Goal: Task Accomplishment & Management: Use online tool/utility

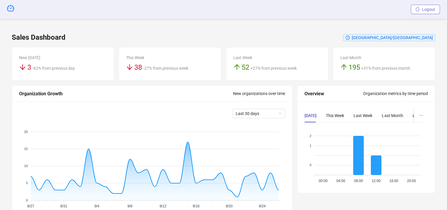
click at [422, 10] on span "Logout" at bounding box center [428, 9] width 13 height 5
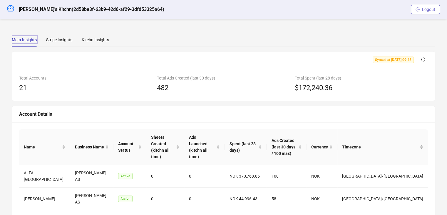
click at [419, 9] on icon "logout" at bounding box center [418, 9] width 4 height 4
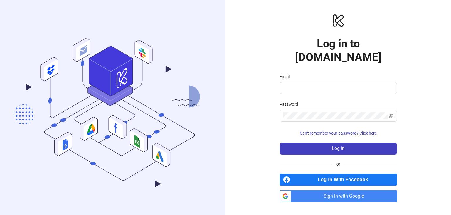
click at [331, 190] on span "Sign in with Google" at bounding box center [345, 196] width 103 height 12
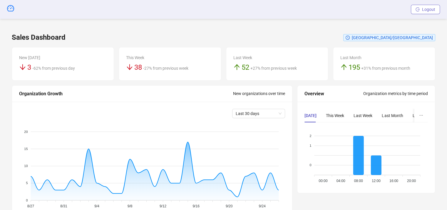
click at [423, 7] on span "Logout" at bounding box center [428, 9] width 13 height 5
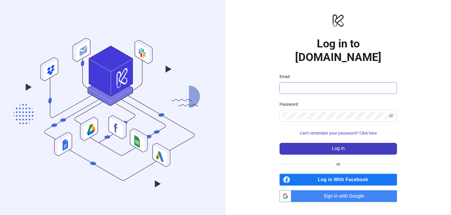
click at [313, 85] on span at bounding box center [339, 88] width 118 height 12
drag, startPoint x: 310, startPoint y: 79, endPoint x: 312, endPoint y: 82, distance: 3.4
click at [310, 84] on input "Email" at bounding box center [337, 87] width 109 height 7
type input "**********"
click at [344, 101] on div "Password" at bounding box center [339, 105] width 118 height 9
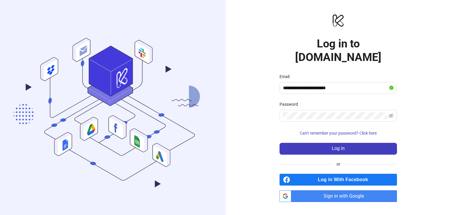
click at [334, 91] on form "**********" at bounding box center [339, 113] width 118 height 81
click at [347, 84] on input "**********" at bounding box center [335, 87] width 105 height 7
click at [391, 84] on span at bounding box center [392, 87] width 4 height 7
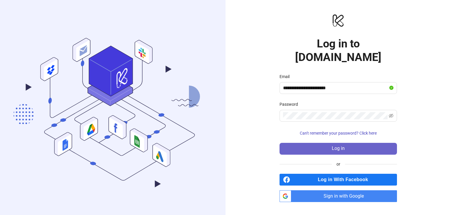
click at [336, 145] on span "Log in" at bounding box center [338, 147] width 13 height 5
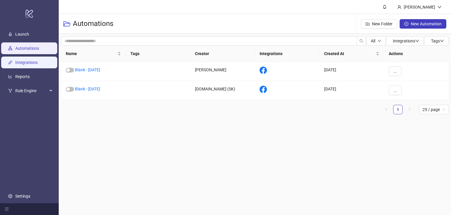
click at [38, 65] on link "Integrations" at bounding box center [26, 62] width 22 height 5
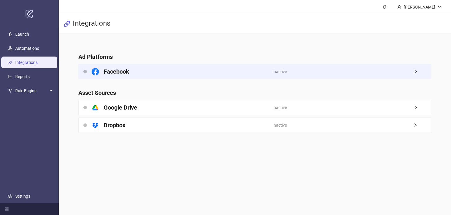
click at [211, 71] on div "Facebook" at bounding box center [176, 71] width 194 height 15
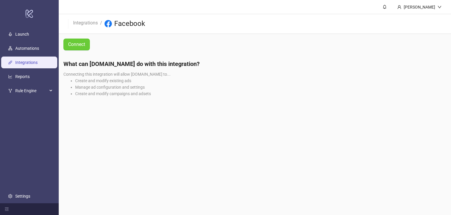
click at [83, 45] on span "Connect" at bounding box center [76, 44] width 17 height 7
click at [82, 43] on span "Connect" at bounding box center [76, 44] width 17 height 7
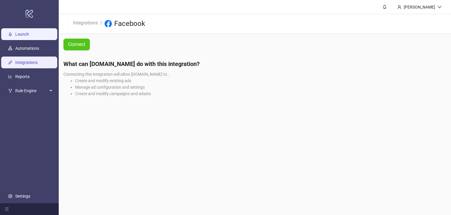
click at [15, 32] on link "Launch" at bounding box center [22, 34] width 14 height 5
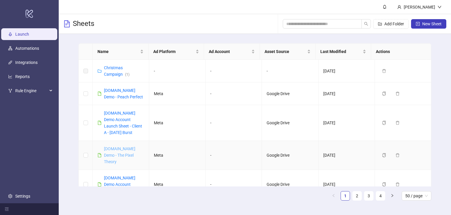
click at [108, 152] on link "Kitchn.io Demo - The Pixel Theory" at bounding box center [119, 155] width 31 height 18
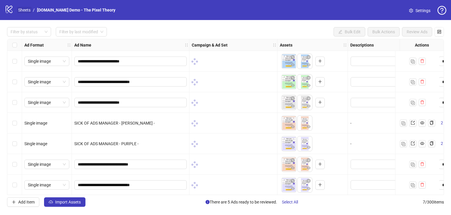
click at [26, 11] on link "Sheets" at bounding box center [24, 10] width 15 height 6
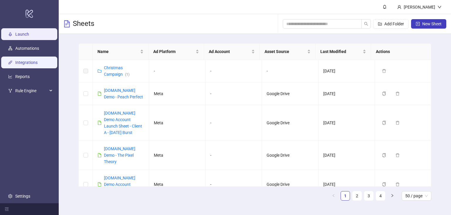
click at [26, 65] on link "Integrations" at bounding box center [26, 62] width 22 height 5
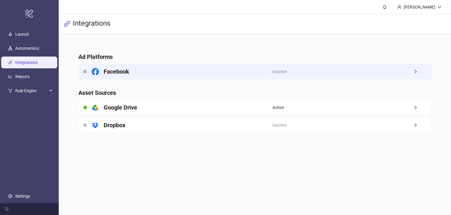
click at [158, 72] on div "Facebook" at bounding box center [176, 71] width 194 height 15
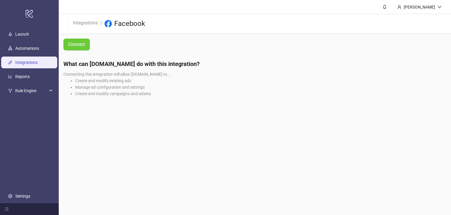
click at [84, 42] on span "Connect" at bounding box center [76, 44] width 17 height 7
click at [82, 43] on span "Connect" at bounding box center [76, 44] width 17 height 7
click at [431, 10] on div "Martin Demo" at bounding box center [420, 7] width 36 height 6
click at [422, 9] on div "Martin Demo" at bounding box center [420, 7] width 36 height 6
click at [421, 18] on span "Logout" at bounding box center [428, 21] width 28 height 6
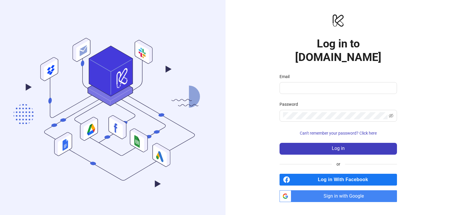
type input "**********"
click at [293, 101] on label "Password" at bounding box center [291, 104] width 22 height 6
click at [393, 113] on icon "eye-invisible" at bounding box center [391, 115] width 5 height 4
click at [393, 114] on icon "eye" at bounding box center [391, 116] width 5 height 4
click at [228, 101] on div "**********" at bounding box center [339, 107] width 226 height 215
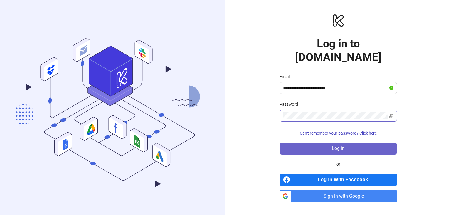
click at [334, 143] on button "Log in" at bounding box center [339, 149] width 118 height 12
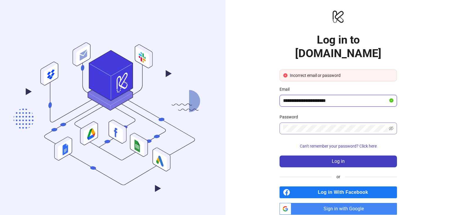
click at [344, 97] on input "**********" at bounding box center [335, 100] width 105 height 7
click at [391, 126] on icon "eye-invisible" at bounding box center [391, 128] width 5 height 4
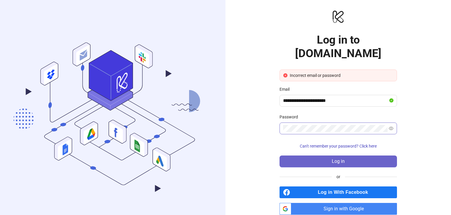
click at [343, 158] on span "Log in" at bounding box center [338, 160] width 13 height 5
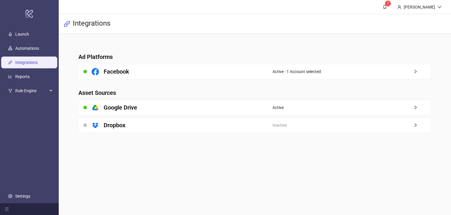
click at [179, 70] on div "Facebook" at bounding box center [176, 71] width 194 height 15
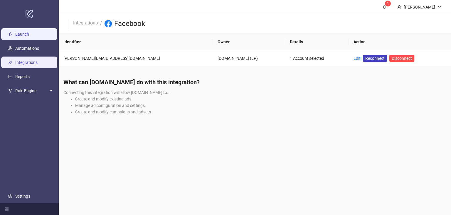
click at [29, 32] on link "Launch" at bounding box center [22, 34] width 14 height 5
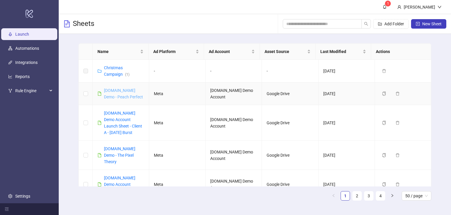
click at [118, 88] on link "Kitchn.io Demo - Peach Perfect" at bounding box center [123, 93] width 39 height 11
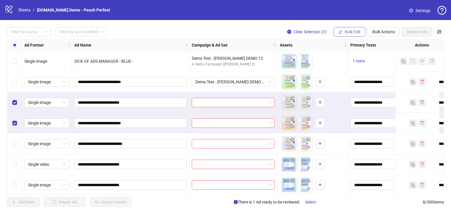
click at [342, 30] on icon "edit" at bounding box center [341, 32] width 4 height 4
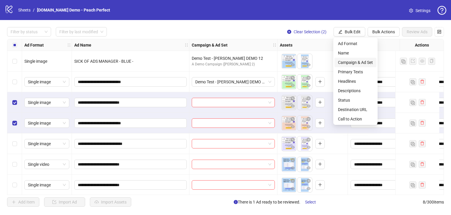
click at [347, 60] on span "Campaign & Ad Set" at bounding box center [355, 62] width 35 height 6
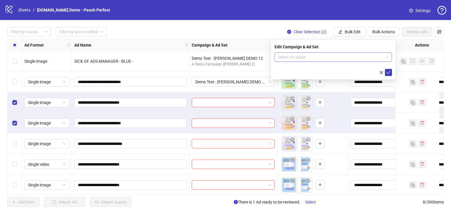
click at [300, 57] on input "search" at bounding box center [330, 57] width 105 height 9
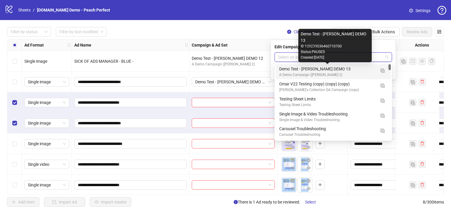
click at [311, 72] on div "Demo Test - James DEMO 13" at bounding box center [327, 69] width 96 height 6
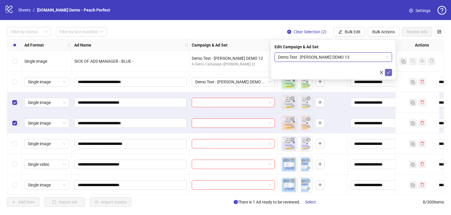
click at [388, 74] on icon "check" at bounding box center [389, 72] width 4 height 4
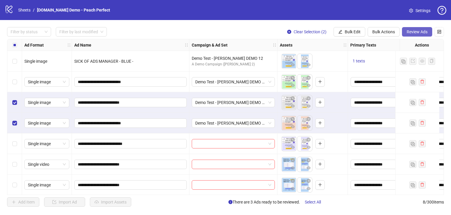
click at [412, 34] on span "Review Ads" at bounding box center [417, 31] width 21 height 5
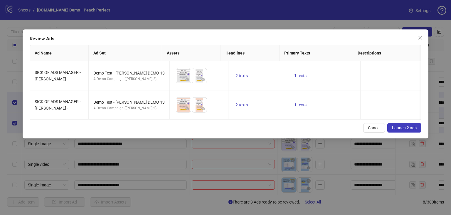
drag, startPoint x: 372, startPoint y: 133, endPoint x: 305, endPoint y: 156, distance: 71.1
click at [372, 130] on span "Cancel" at bounding box center [374, 127] width 12 height 5
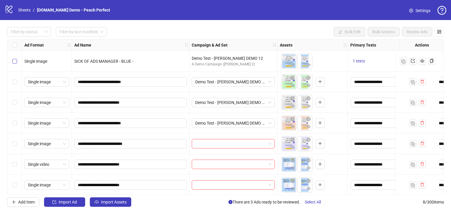
click at [15, 64] on label "Select row 1" at bounding box center [14, 61] width 5 height 6
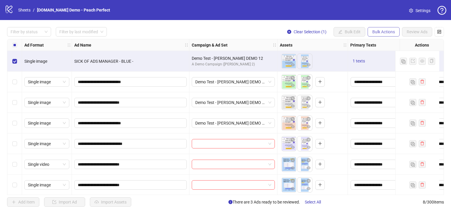
click at [390, 31] on span "Bulk Actions" at bounding box center [384, 31] width 23 height 5
click at [379, 42] on span "Delete" at bounding box center [392, 43] width 40 height 6
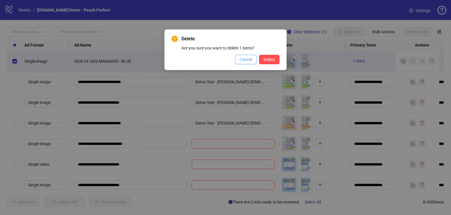
click at [242, 59] on span "Cancel" at bounding box center [246, 59] width 12 height 5
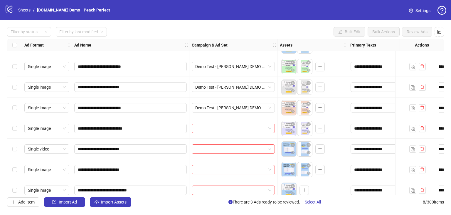
scroll to position [23, 0]
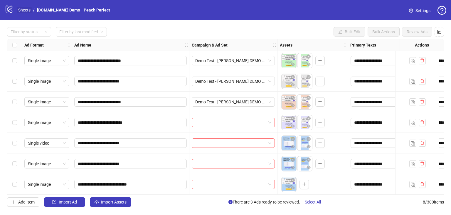
click at [22, 7] on link "Sheets" at bounding box center [24, 10] width 15 height 6
